Goal: Task Accomplishment & Management: Manage account settings

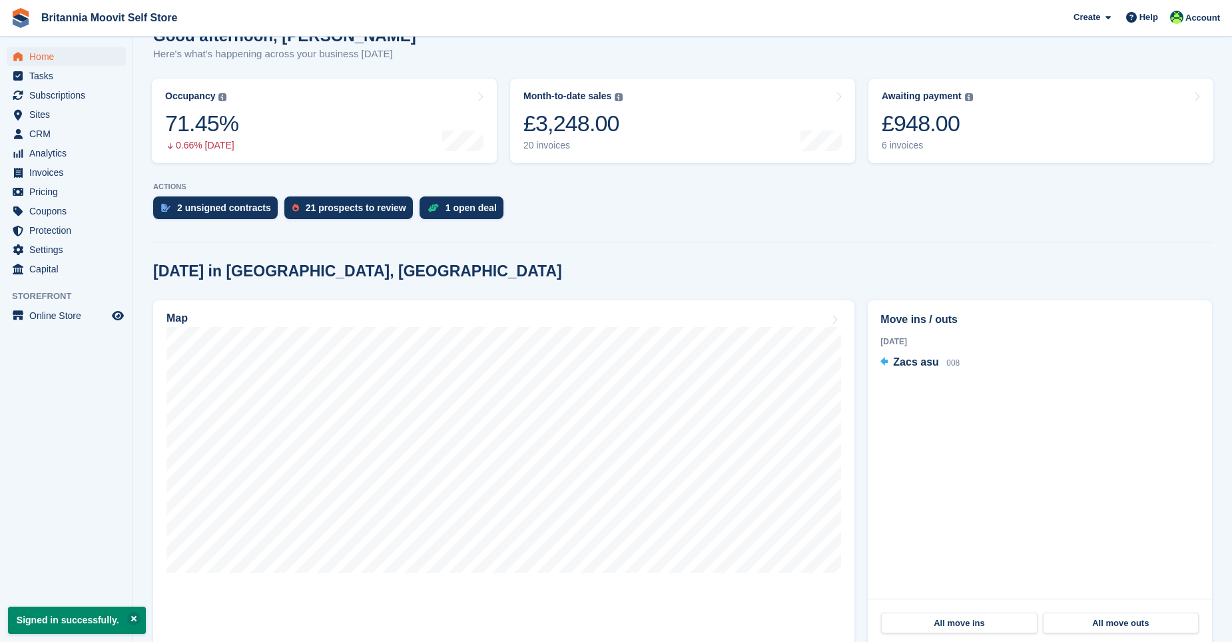
scroll to position [200, 0]
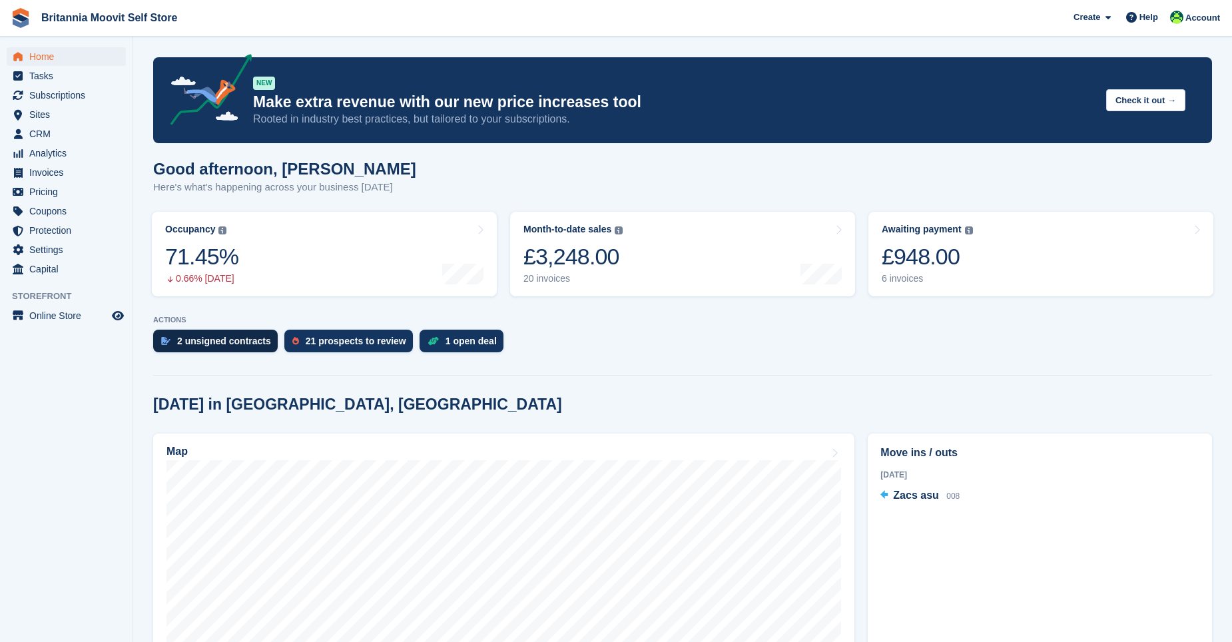
click at [222, 342] on div "2 unsigned contracts" at bounding box center [224, 341] width 94 height 11
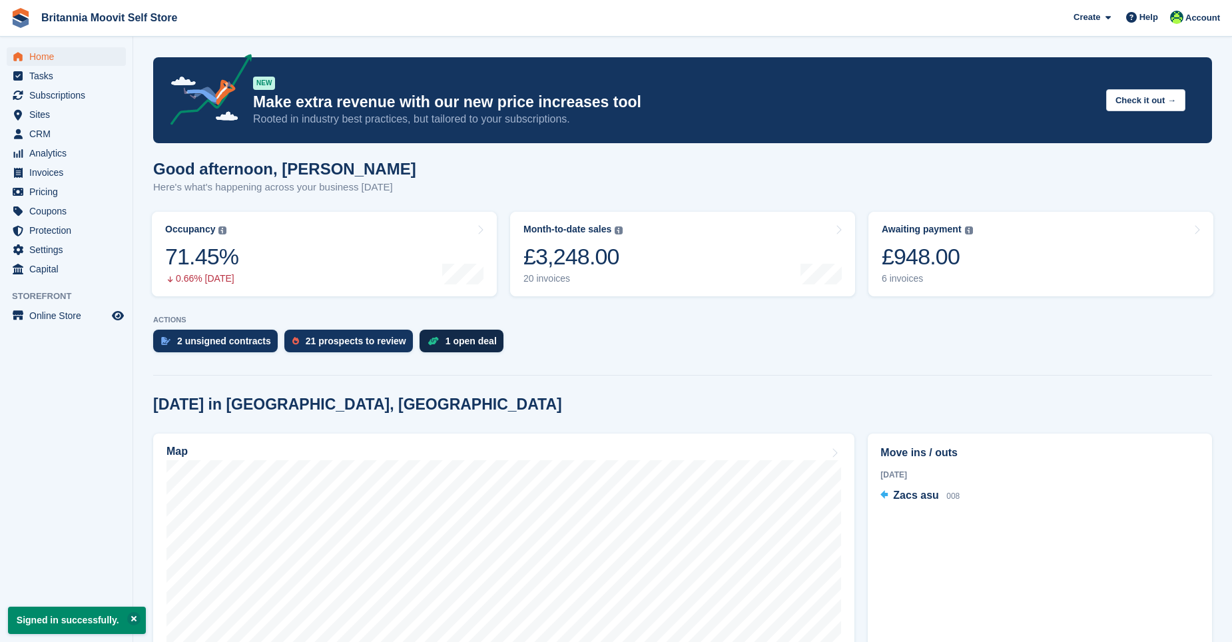
click at [450, 345] on div "1 open deal" at bounding box center [471, 341] width 51 height 11
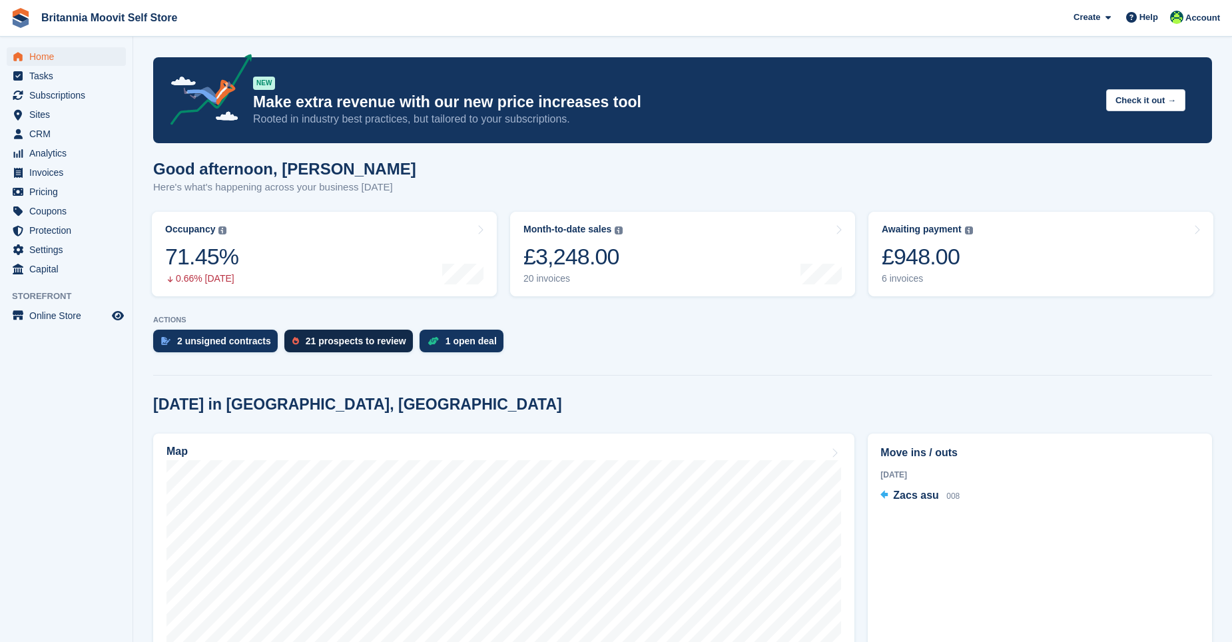
click at [323, 343] on div "21 prospects to review" at bounding box center [356, 341] width 101 height 11
click at [288, 252] on link "Occupancy The percentage of all currently allocated units in terms of area. Inc…" at bounding box center [324, 254] width 345 height 85
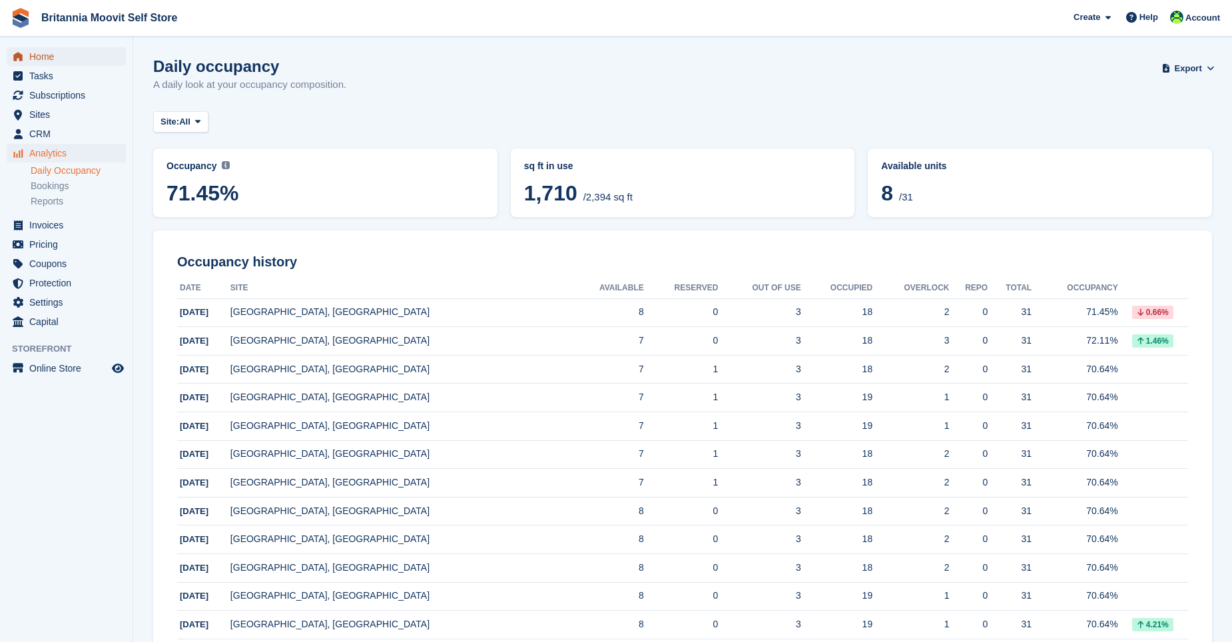
click at [48, 52] on span "Home" at bounding box center [69, 56] width 80 height 19
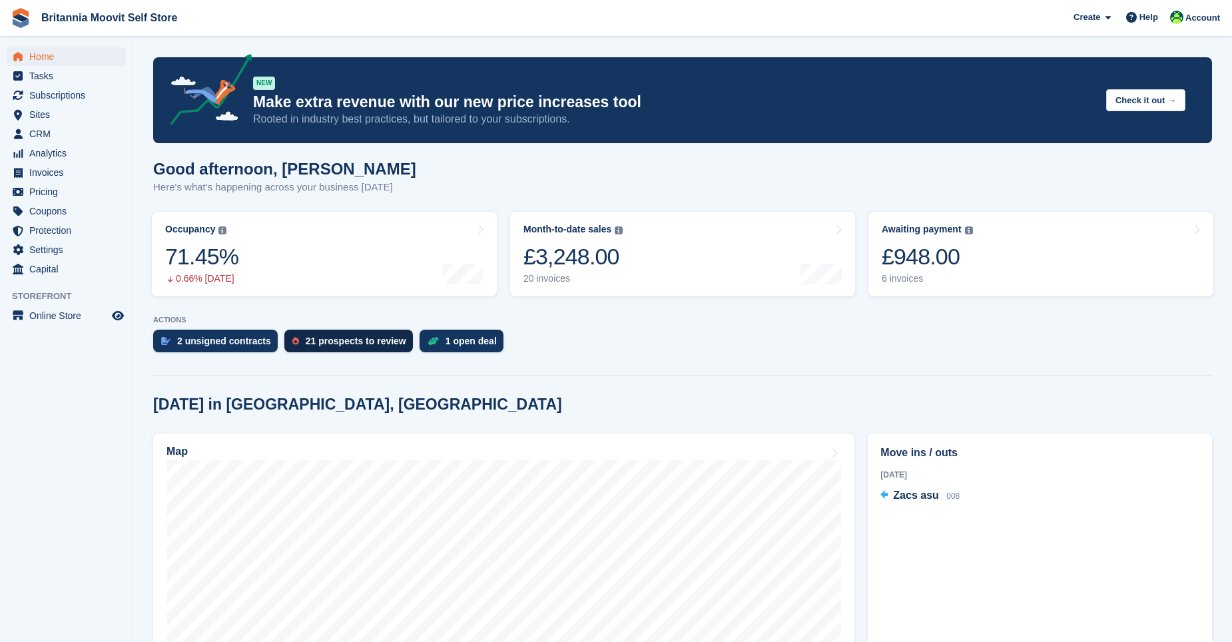
click at [316, 342] on div "21 prospects to review" at bounding box center [356, 341] width 101 height 11
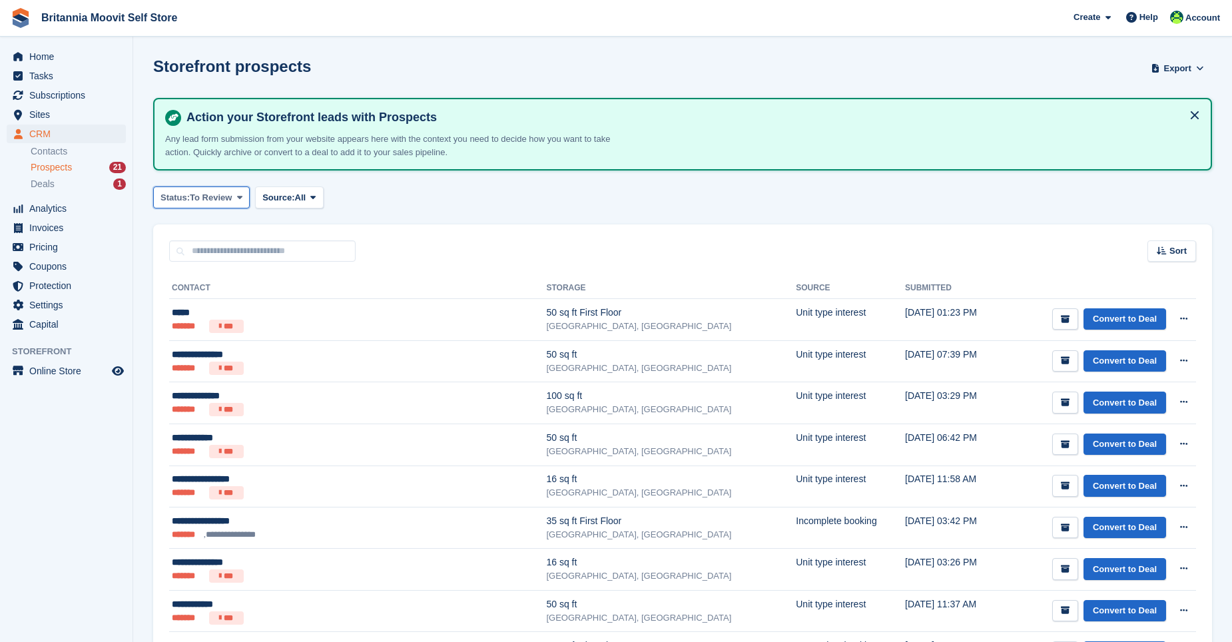
click at [237, 196] on icon at bounding box center [239, 197] width 5 height 9
click at [380, 194] on div "Status: To Review All Archived To Review Source: All All Incomplete booking Pri…" at bounding box center [682, 197] width 1059 height 22
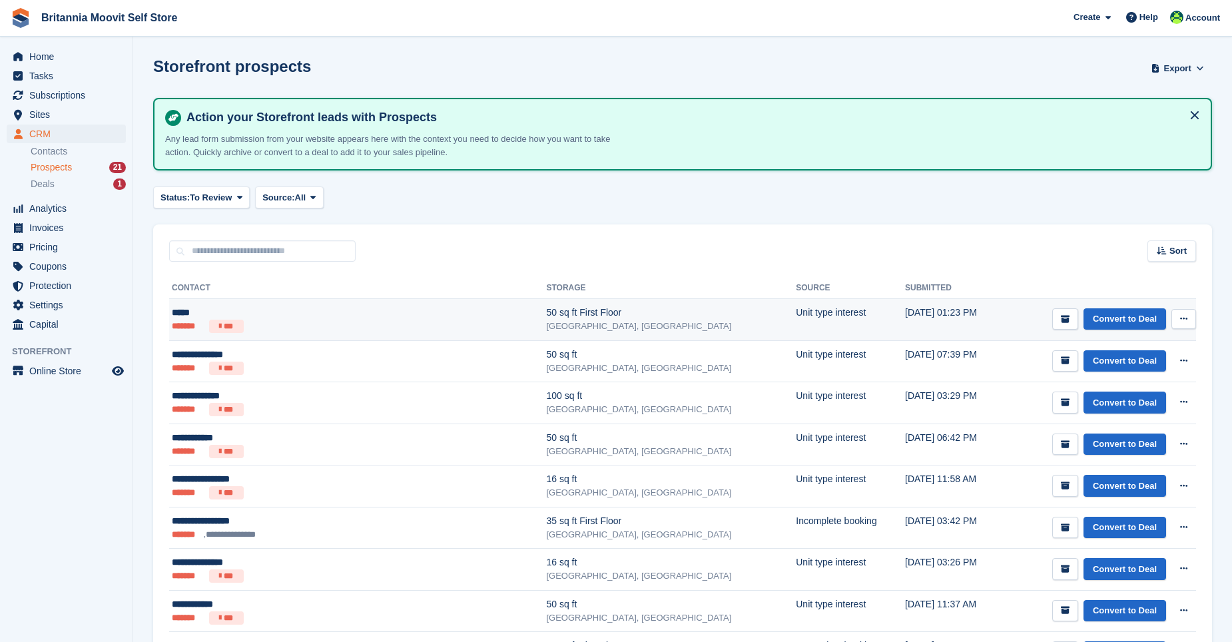
click at [1181, 318] on icon at bounding box center [1183, 318] width 7 height 9
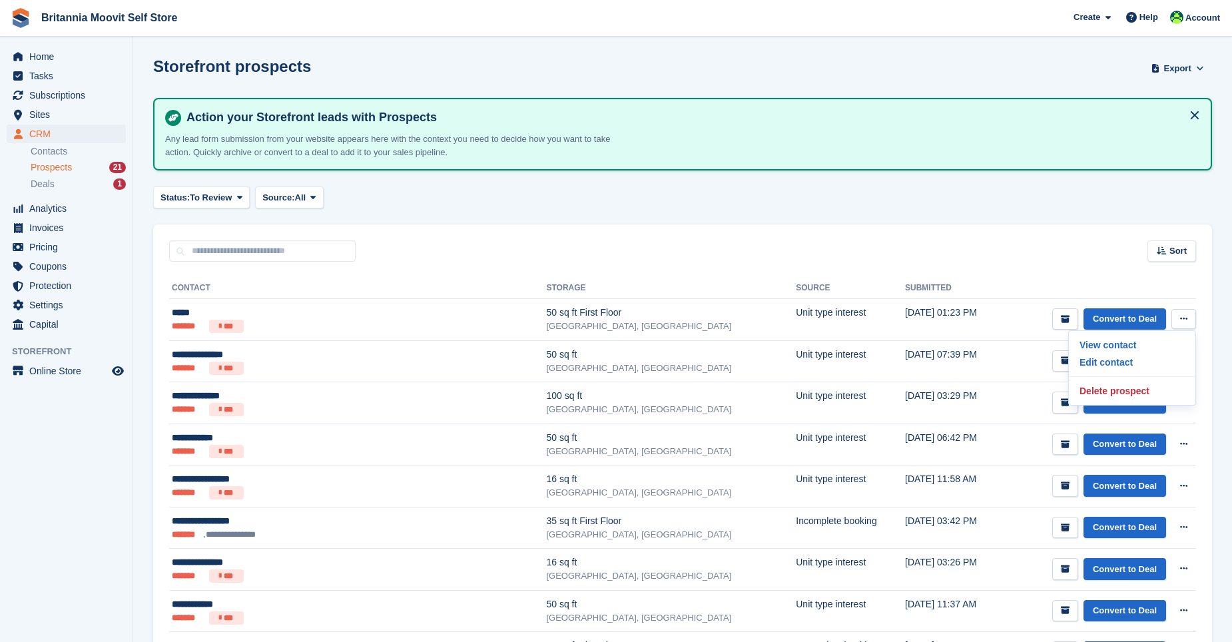
click at [1002, 298] on th at bounding box center [1099, 288] width 194 height 21
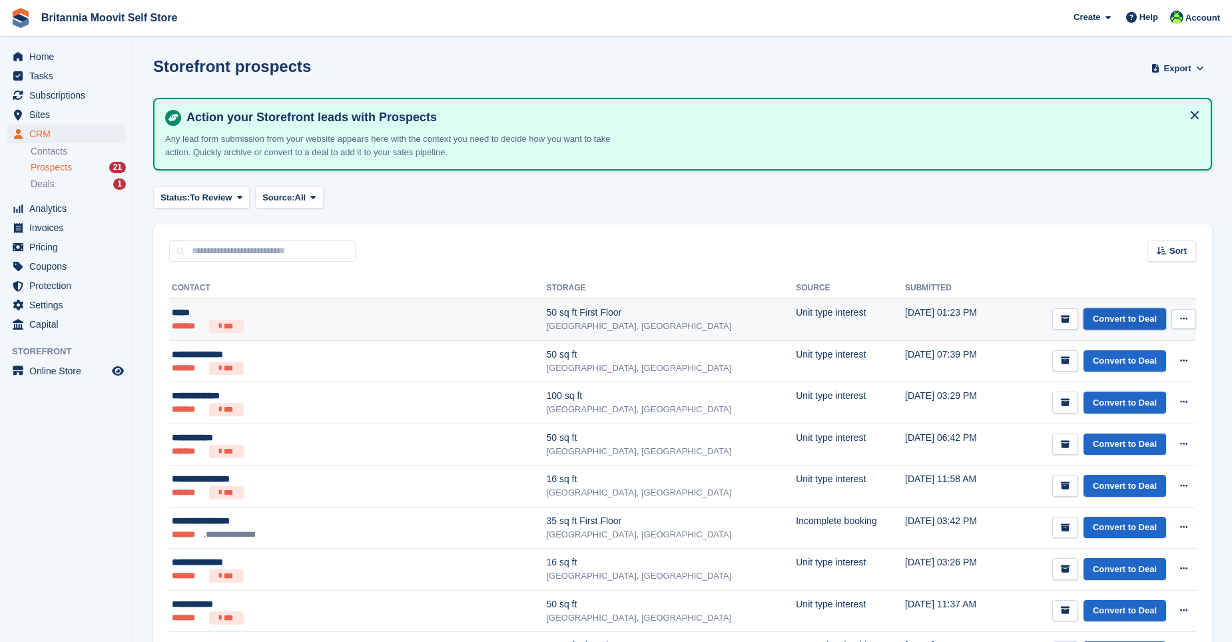
click at [1110, 319] on link "Convert to Deal" at bounding box center [1125, 319] width 83 height 22
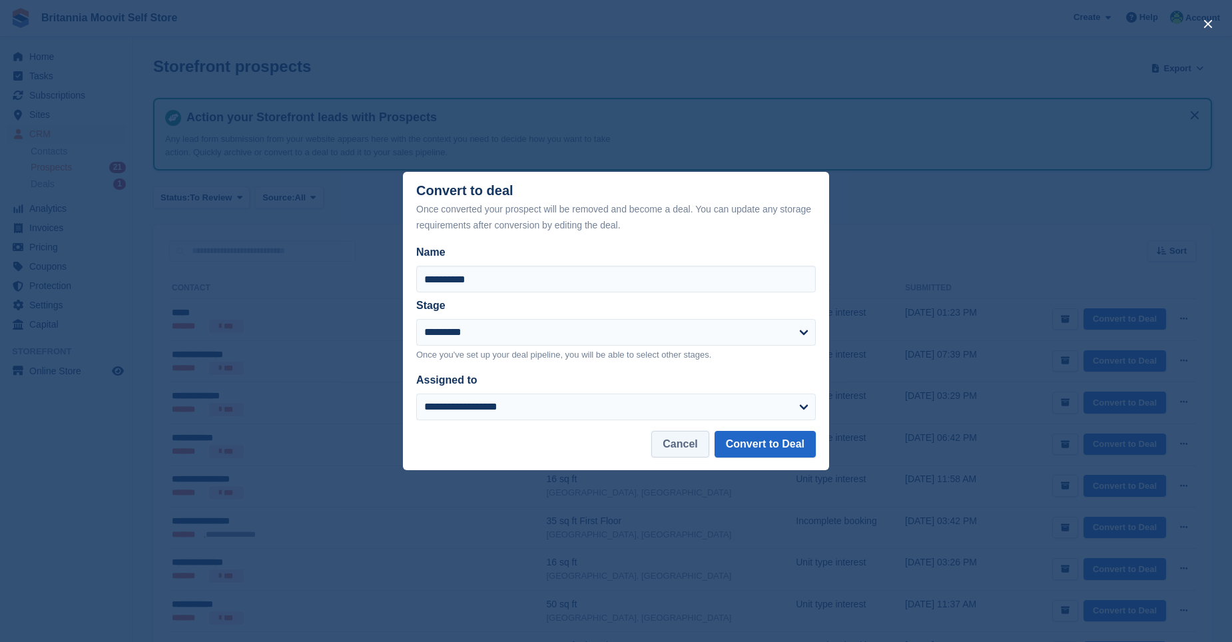
click at [684, 444] on button "Cancel" at bounding box center [679, 444] width 57 height 27
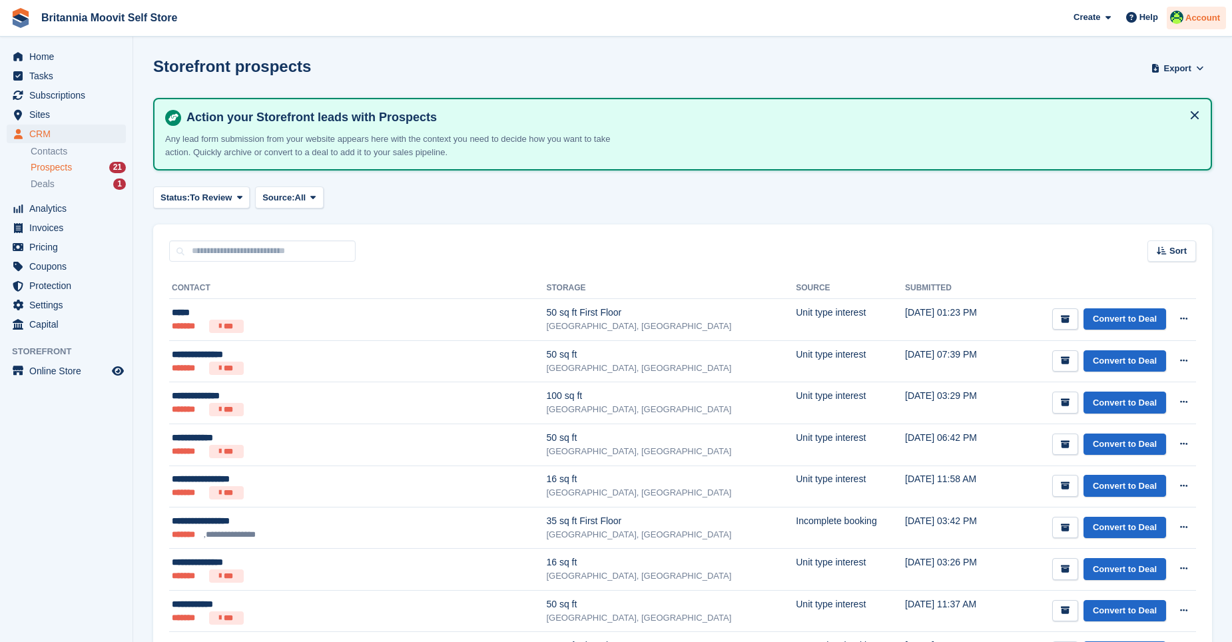
click at [1197, 17] on span "Account" at bounding box center [1202, 17] width 35 height 13
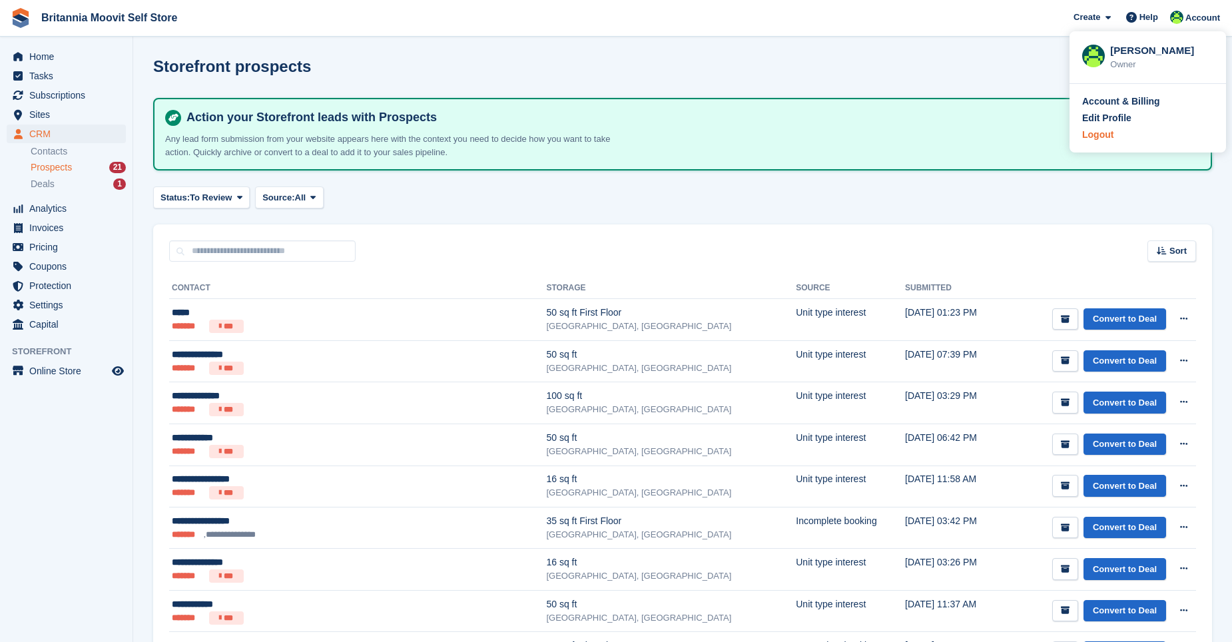
click at [1101, 136] on div "Logout" at bounding box center [1097, 135] width 31 height 14
